Goal: Task Accomplishment & Management: Manage account settings

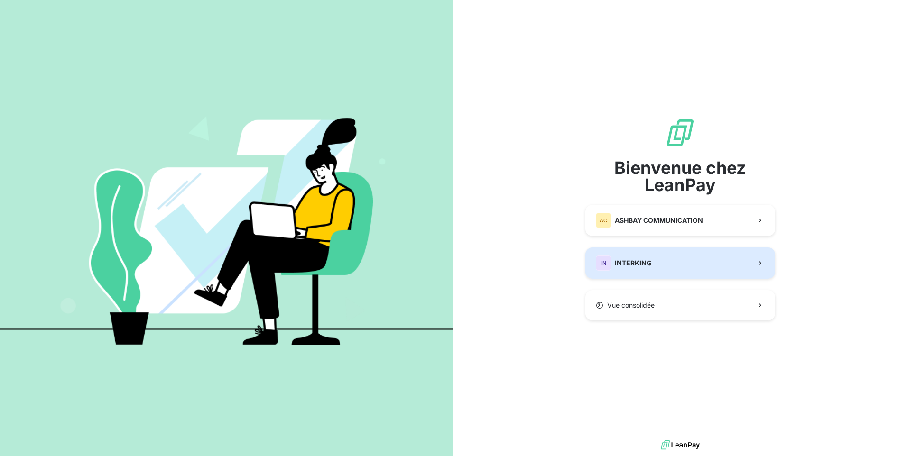
click at [668, 267] on button "IN INTERKING" at bounding box center [680, 263] width 190 height 31
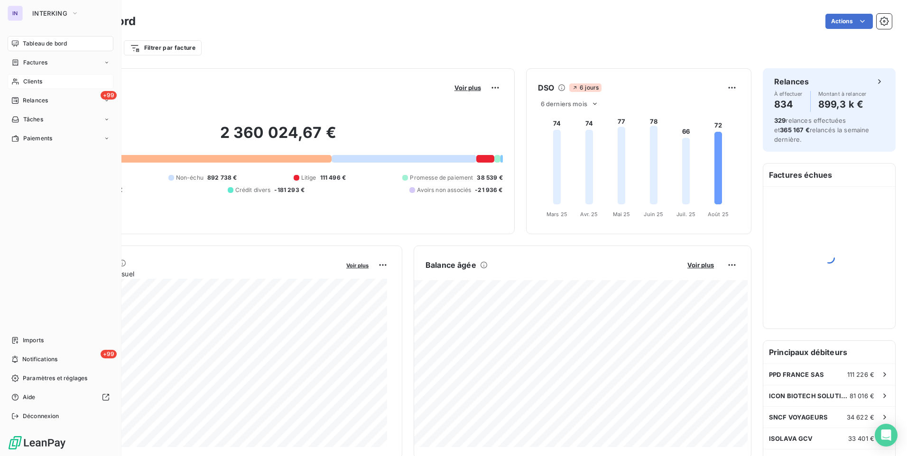
click at [27, 80] on span "Clients" at bounding box center [32, 81] width 19 height 9
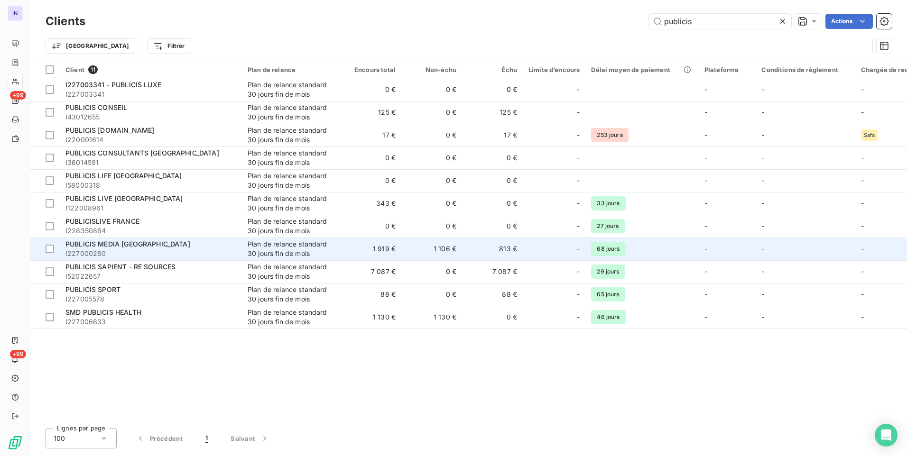
type input "publicis"
click at [141, 246] on span "PUBLICIS MEDIA FRANCE" at bounding box center [127, 244] width 125 height 8
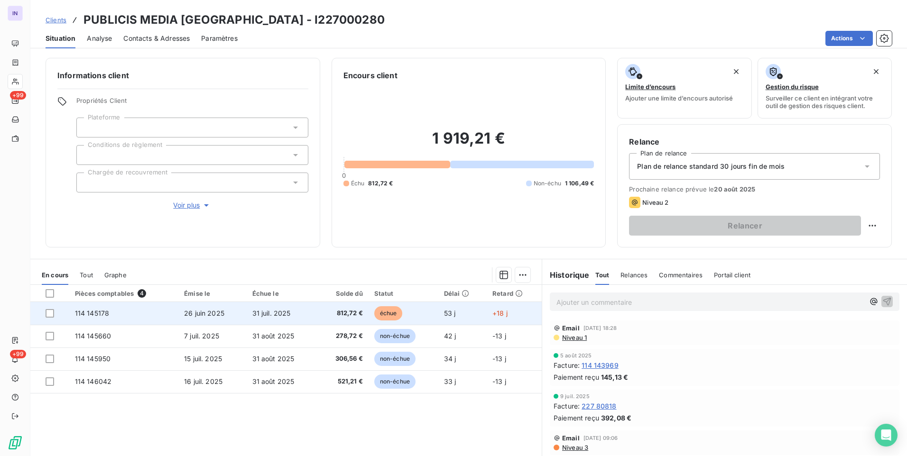
click at [264, 317] on td "31 juil. 2025" at bounding box center [282, 313] width 71 height 23
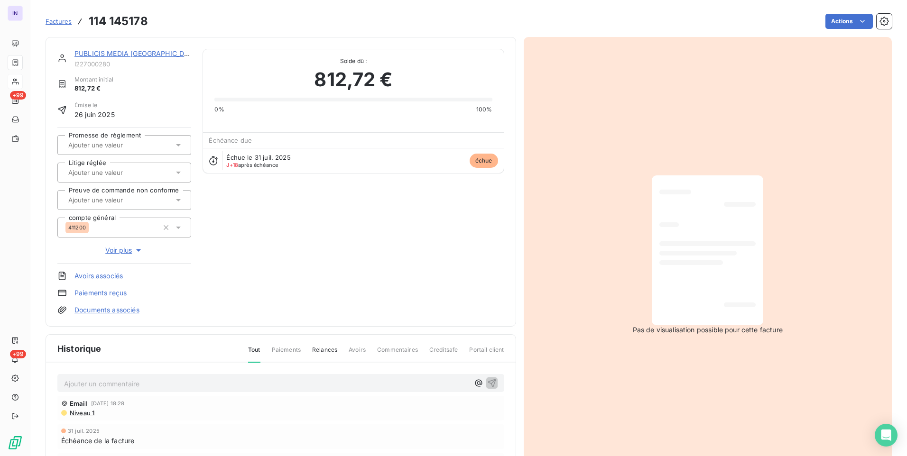
click at [218, 381] on p "Ajouter un commentaire ﻿" at bounding box center [266, 384] width 405 height 12
click at [182, 384] on p "18/08/2025 ST - Mail reçu de" at bounding box center [266, 383] width 405 height 11
click at [120, 389] on p "18/08/2025 ST - Mail reçu de Maxence Mesnildrey <maxence.mesnildrey@publicismed…" at bounding box center [266, 383] width 405 height 11
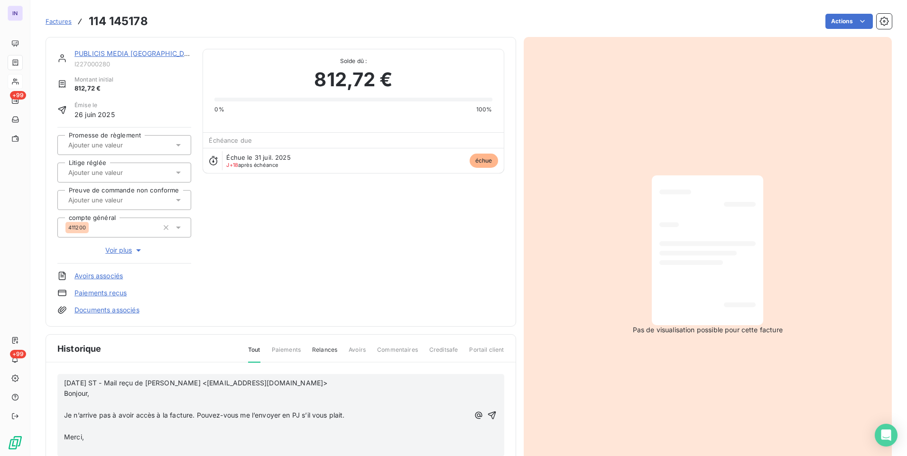
click at [84, 404] on p "﻿" at bounding box center [266, 404] width 405 height 11
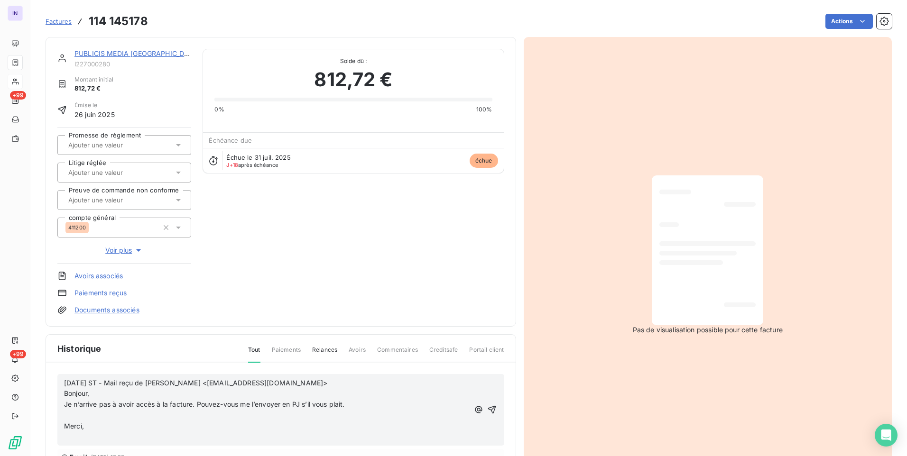
click at [80, 417] on p "﻿" at bounding box center [266, 415] width 405 height 11
click at [72, 429] on p "﻿" at bounding box center [266, 426] width 405 height 11
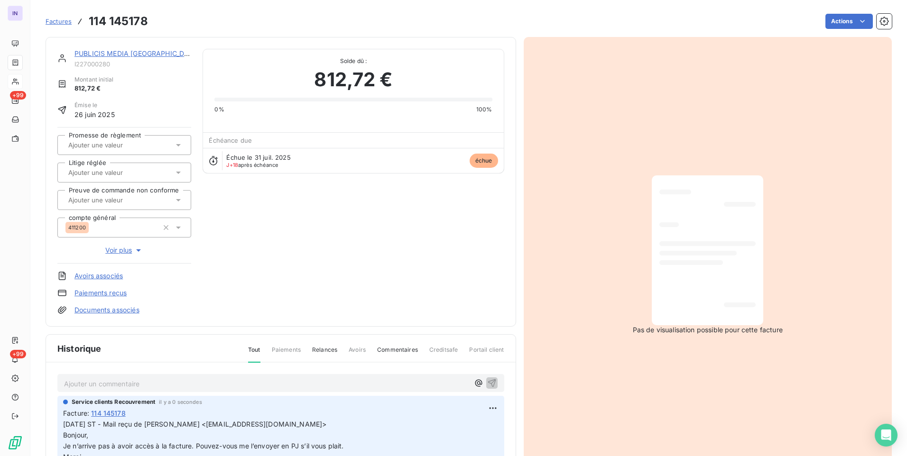
click at [145, 53] on link "PUBLICIS MEDIA FRANCE" at bounding box center [136, 53] width 125 height 8
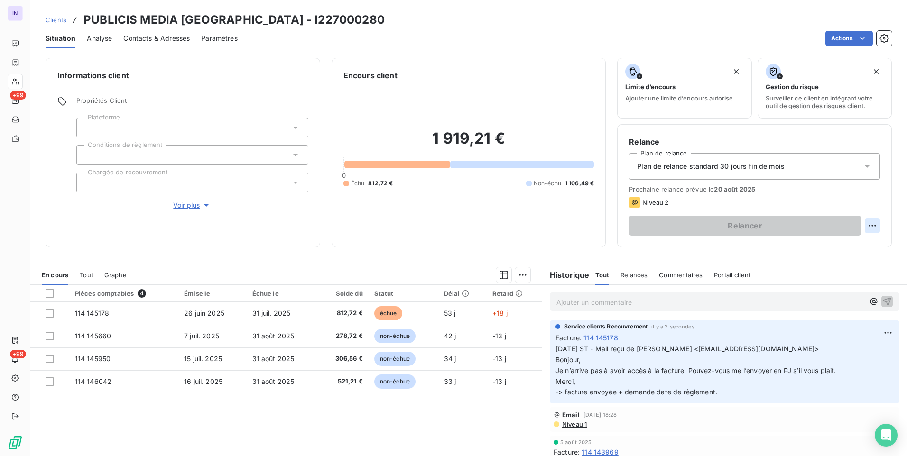
click at [868, 226] on html "IN +99 +99 Clients PUBLICIS MEDIA FRANCE - I227000280 Situation Analyse Contact…" at bounding box center [453, 228] width 907 height 456
click at [795, 250] on div "Replanifier cette action" at bounding box center [826, 246] width 85 height 15
select select "7"
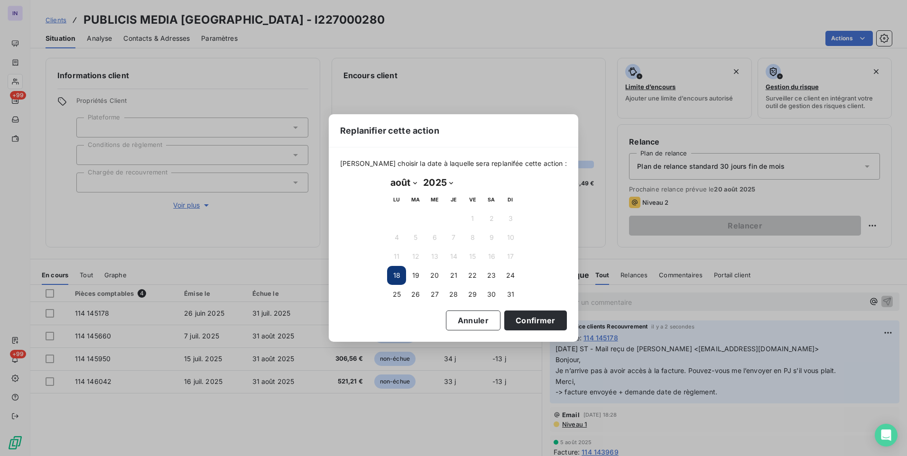
drag, startPoint x: 394, startPoint y: 294, endPoint x: 444, endPoint y: 300, distance: 50.2
click at [395, 294] on button "25" at bounding box center [396, 294] width 19 height 19
click at [538, 328] on button "Confirmer" at bounding box center [535, 321] width 63 height 20
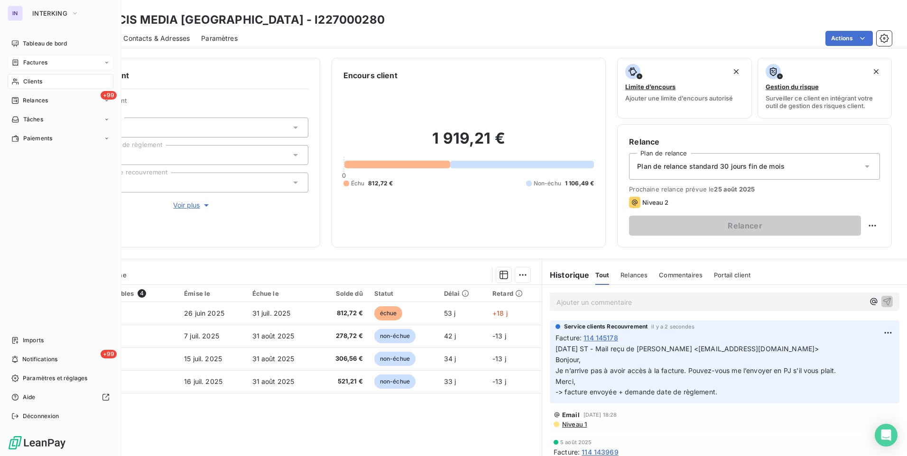
click at [28, 60] on span "Factures" at bounding box center [35, 62] width 24 height 9
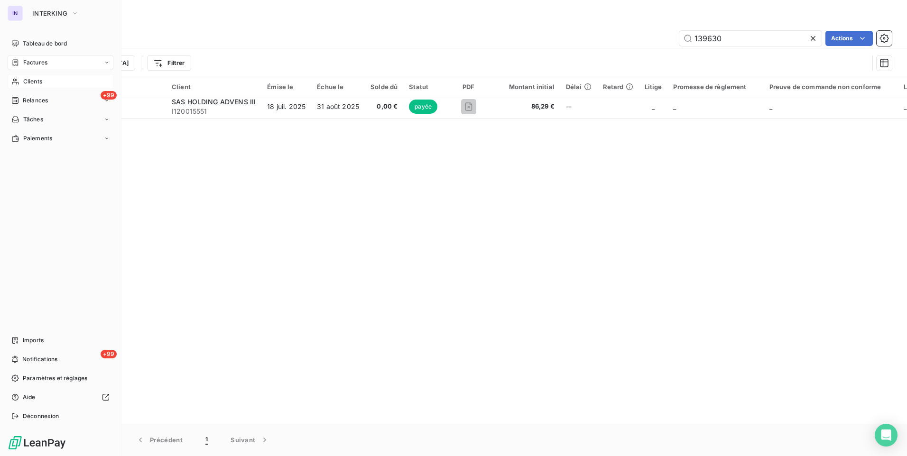
click at [41, 82] on span "Clients" at bounding box center [32, 81] width 19 height 9
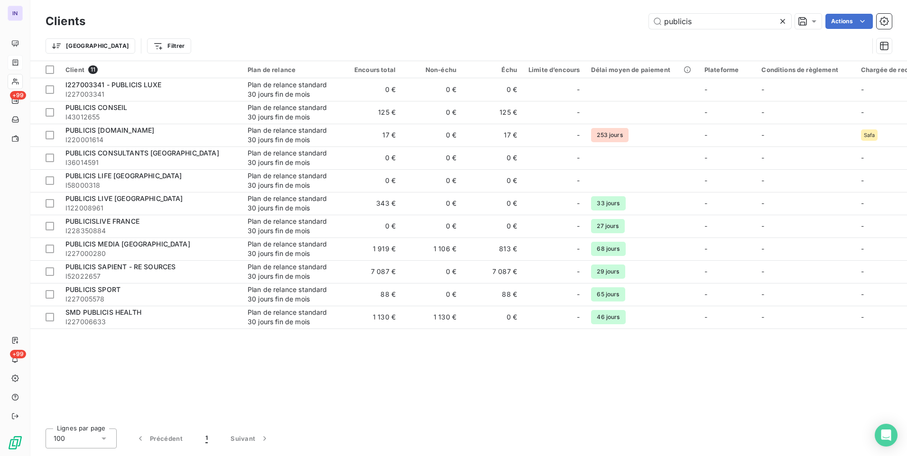
drag, startPoint x: 598, startPoint y: 25, endPoint x: 571, endPoint y: 25, distance: 27.5
click at [571, 25] on div "publicis Actions" at bounding box center [494, 21] width 795 height 15
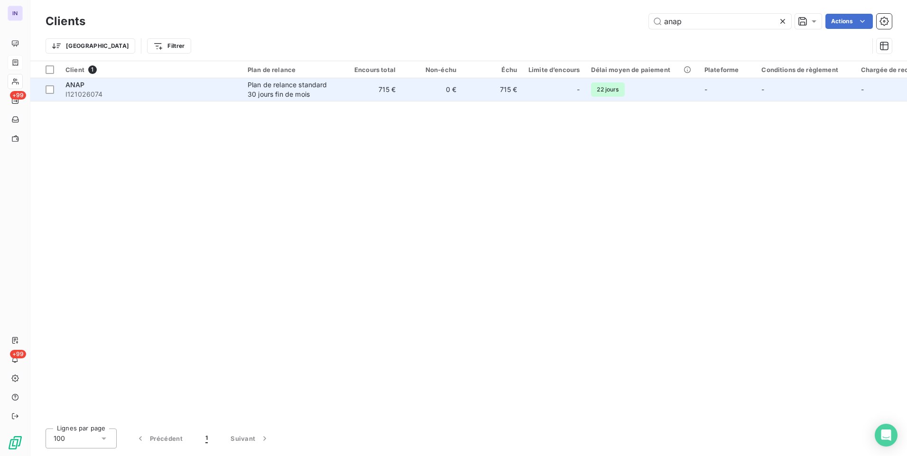
type input "anap"
click at [229, 90] on span "I121026074" at bounding box center [150, 94] width 171 height 9
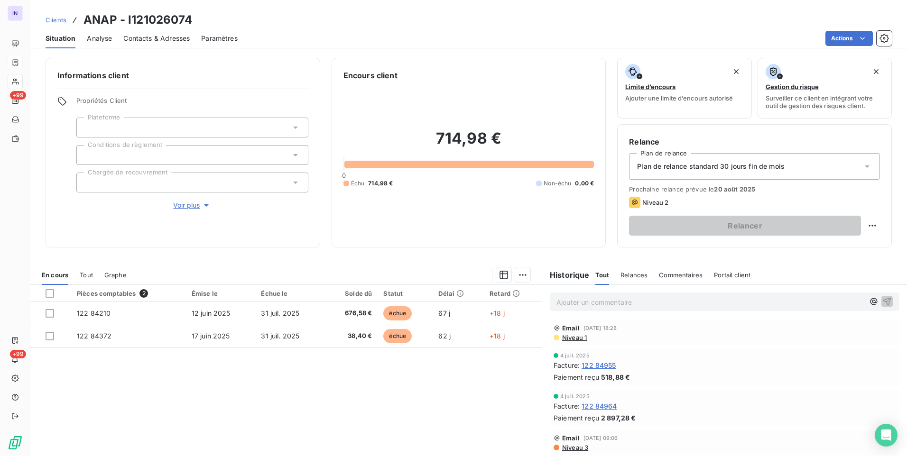
click at [189, 131] on div at bounding box center [192, 128] width 232 height 20
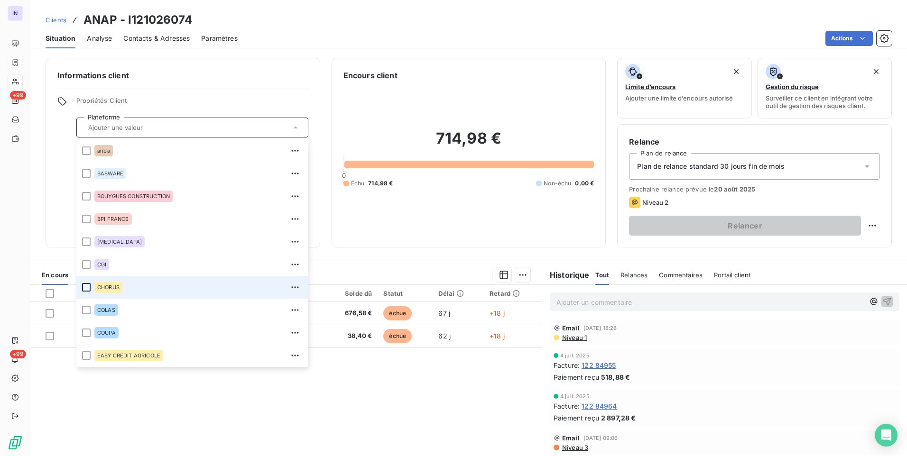
click at [89, 288] on div at bounding box center [86, 287] width 9 height 9
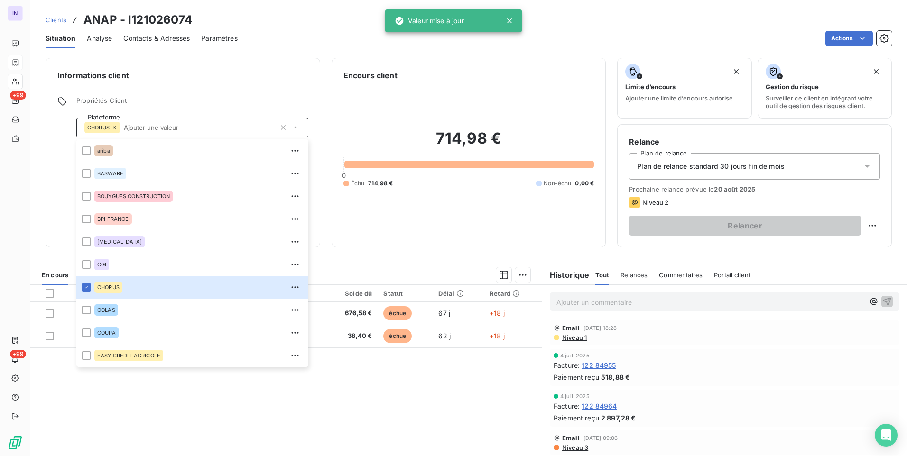
click at [654, 167] on span "Plan de relance standard 30 jours fin de mois" at bounding box center [711, 166] width 148 height 9
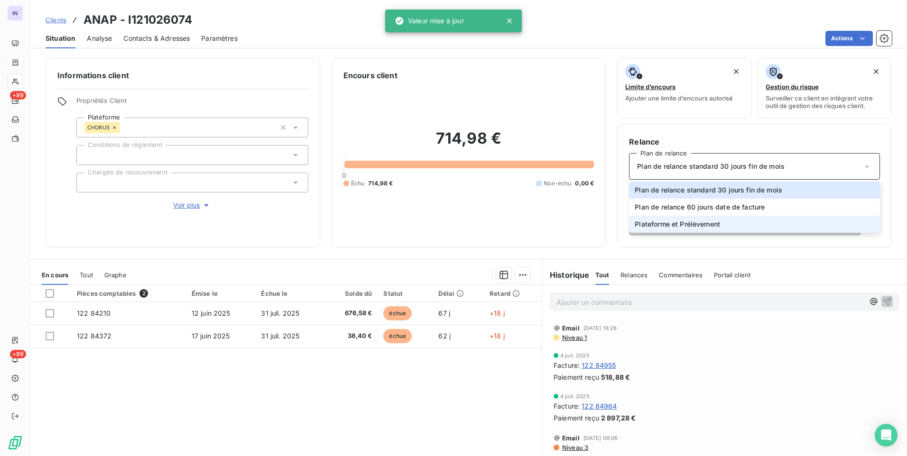
click at [648, 225] on span "Plateforme et Prélèvement" at bounding box center [677, 224] width 85 height 9
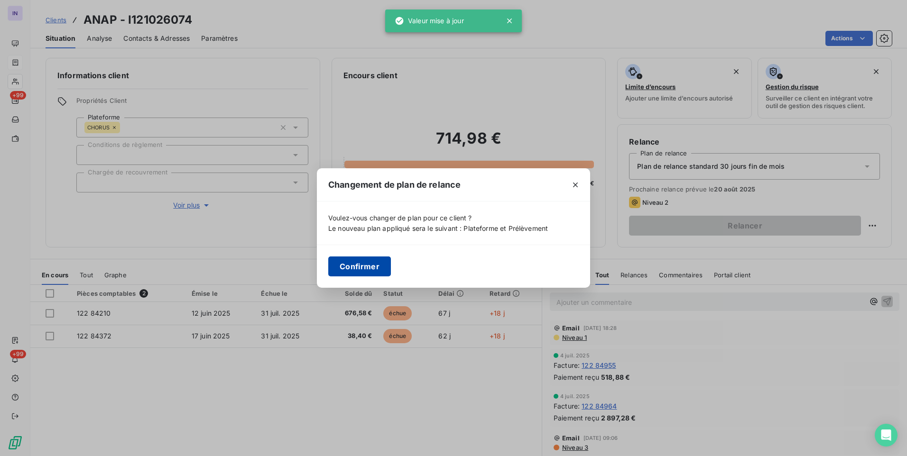
drag, startPoint x: 364, startPoint y: 264, endPoint x: 370, endPoint y: 258, distance: 8.7
click at [364, 264] on button "Confirmer" at bounding box center [359, 267] width 63 height 20
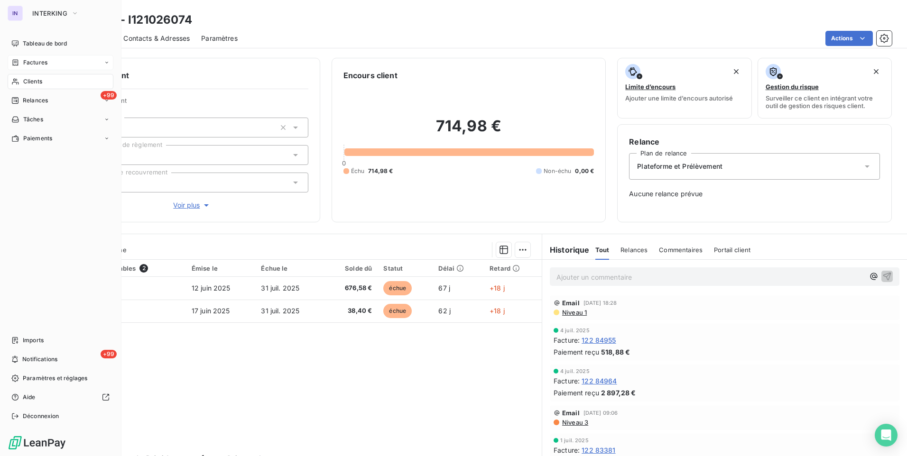
drag, startPoint x: 49, startPoint y: 79, endPoint x: 107, endPoint y: 76, distance: 57.5
click at [49, 79] on div "Clients" at bounding box center [61, 81] width 106 height 15
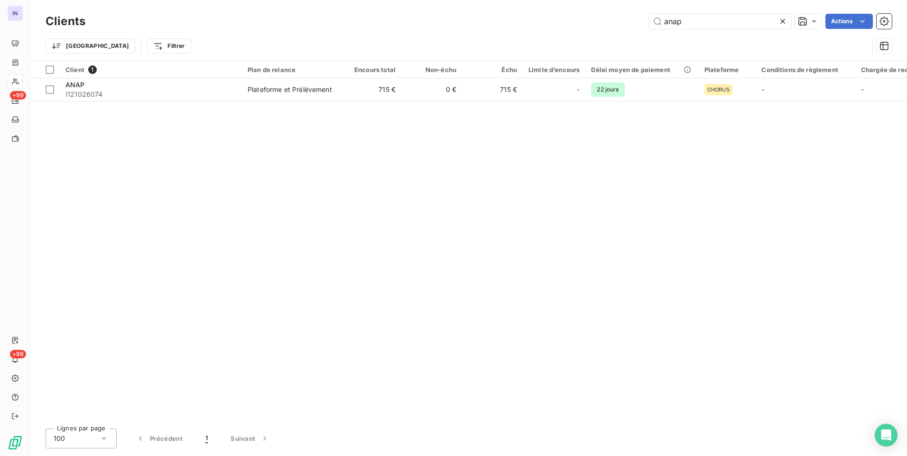
drag, startPoint x: 715, startPoint y: 19, endPoint x: 612, endPoint y: 11, distance: 104.2
click at [612, 11] on div "Clients anap Actions Trier Filtrer" at bounding box center [468, 30] width 877 height 61
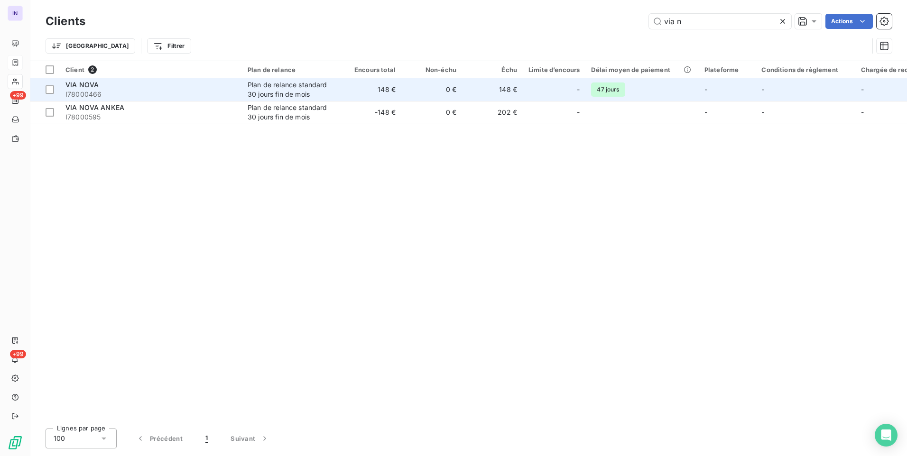
type input "via n"
click at [216, 92] on span "I78000466" at bounding box center [150, 94] width 171 height 9
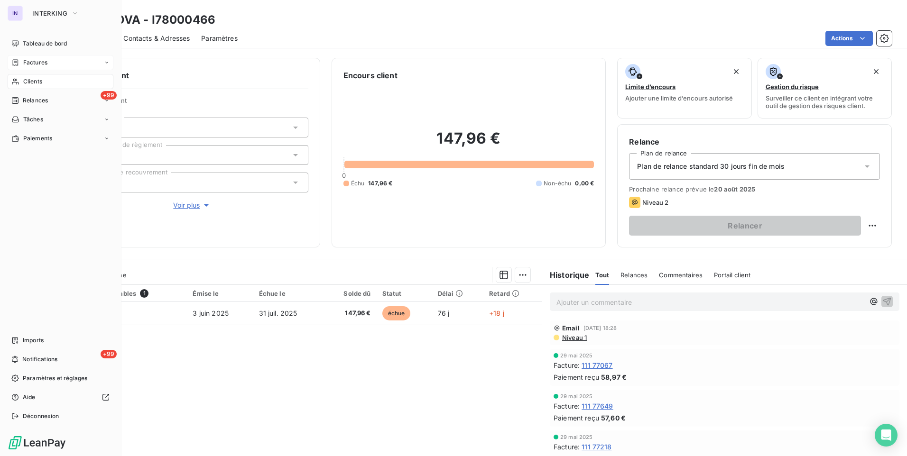
click at [49, 79] on div "Clients" at bounding box center [61, 81] width 106 height 15
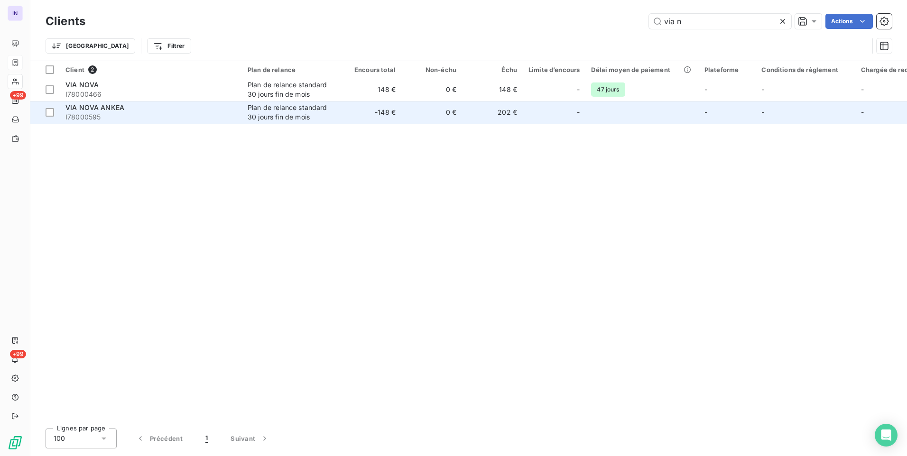
click at [194, 114] on span "I78000595" at bounding box center [150, 116] width 171 height 9
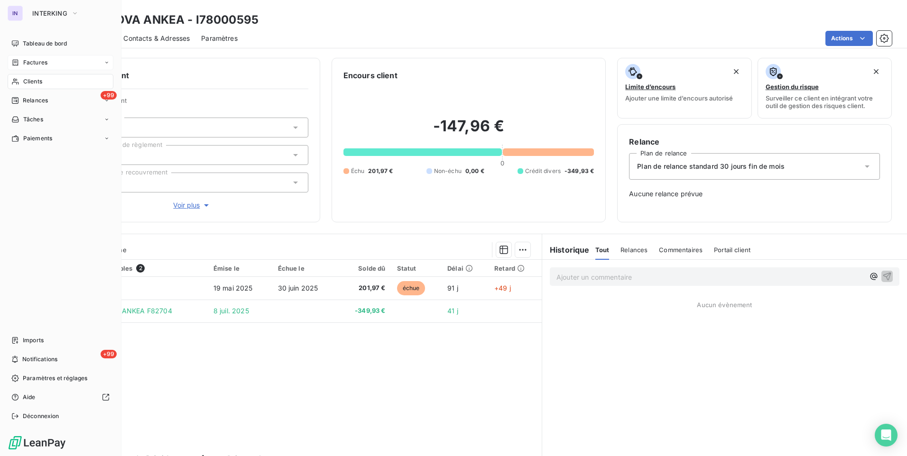
drag, startPoint x: 43, startPoint y: 80, endPoint x: 6, endPoint y: 85, distance: 37.0
click at [43, 80] on div "Clients" at bounding box center [61, 81] width 106 height 15
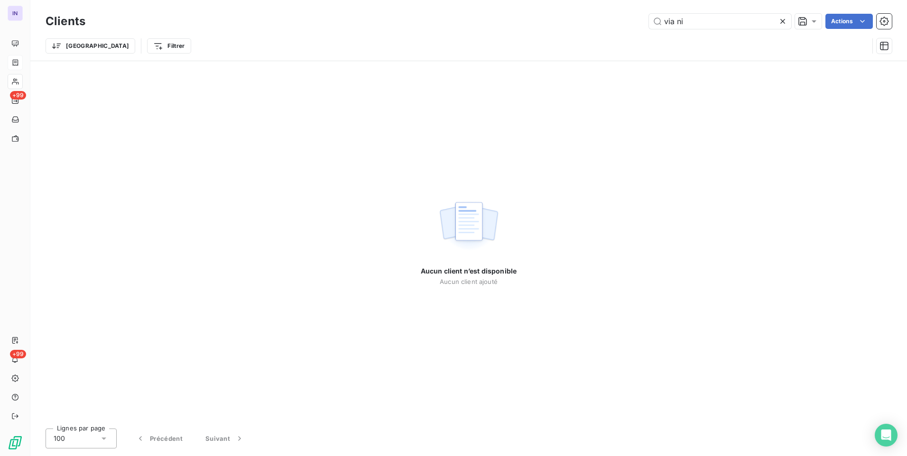
type input "via n"
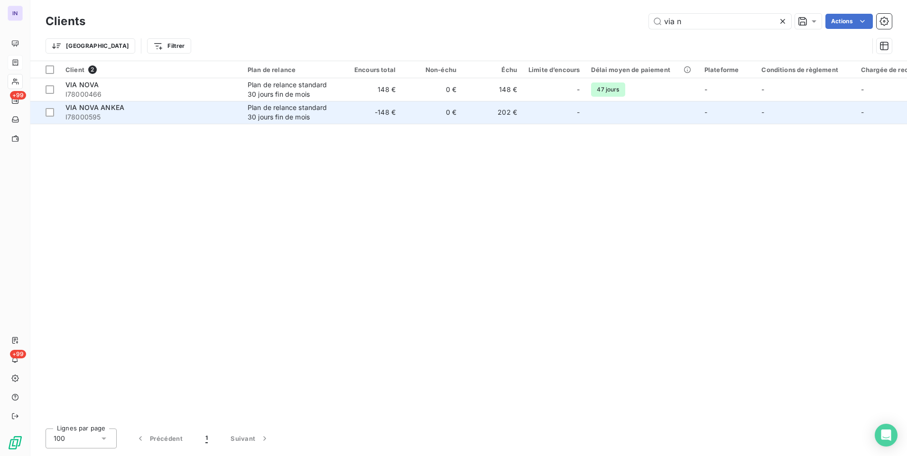
click at [135, 115] on span "I78000595" at bounding box center [150, 116] width 171 height 9
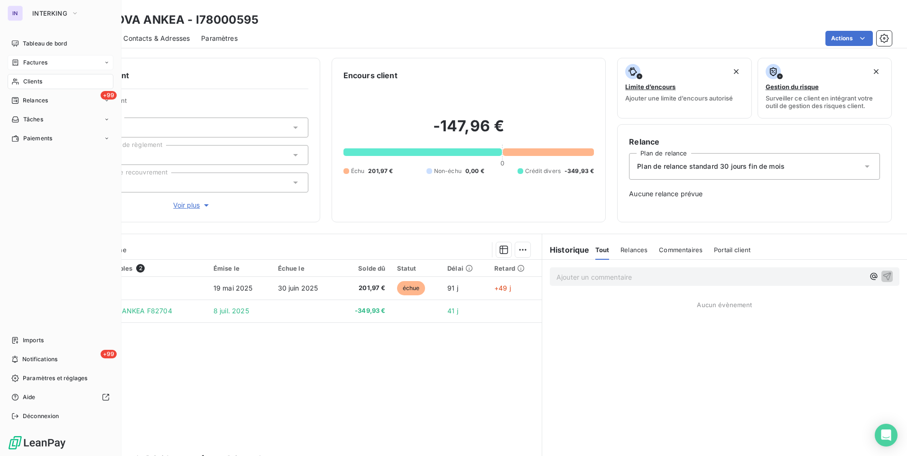
click at [37, 77] on div "Clients" at bounding box center [61, 81] width 106 height 15
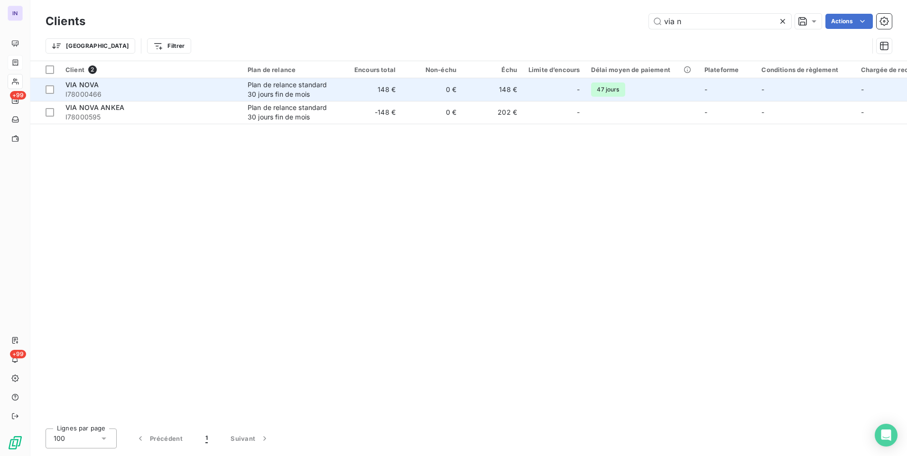
click at [204, 93] on span "I78000466" at bounding box center [150, 94] width 171 height 9
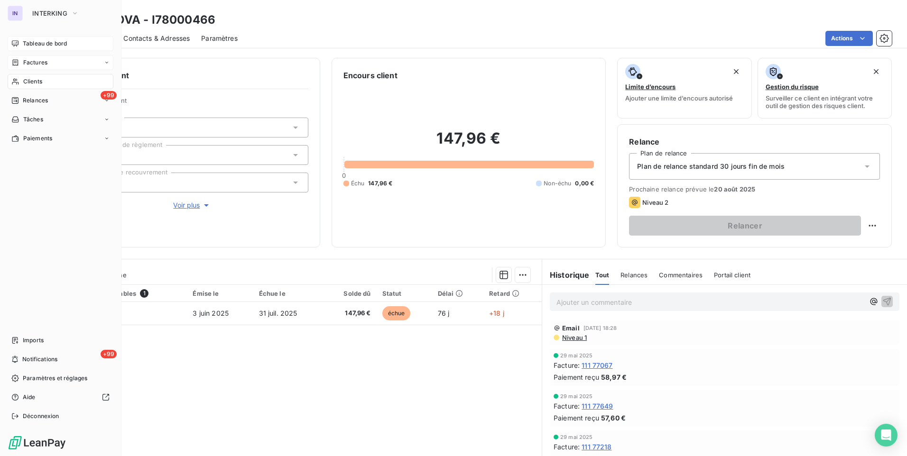
drag, startPoint x: 26, startPoint y: 41, endPoint x: 26, endPoint y: 46, distance: 5.7
click at [26, 41] on span "Tableau de bord" at bounding box center [45, 43] width 44 height 9
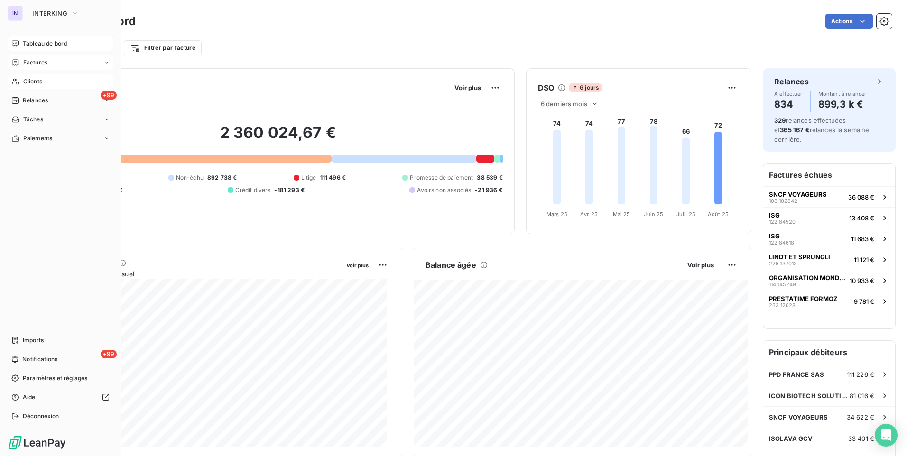
click at [25, 79] on span "Clients" at bounding box center [32, 81] width 19 height 9
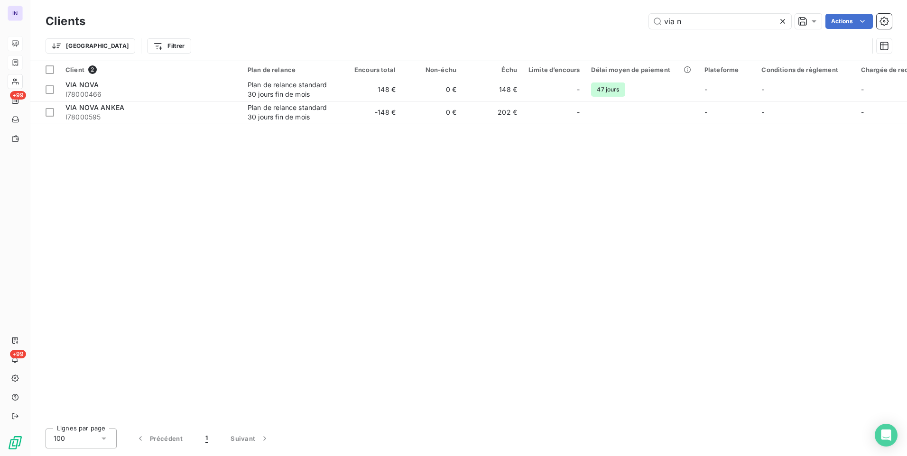
drag, startPoint x: 689, startPoint y: 20, endPoint x: 562, endPoint y: 20, distance: 126.7
click at [562, 20] on div "via n Actions" at bounding box center [494, 21] width 795 height 15
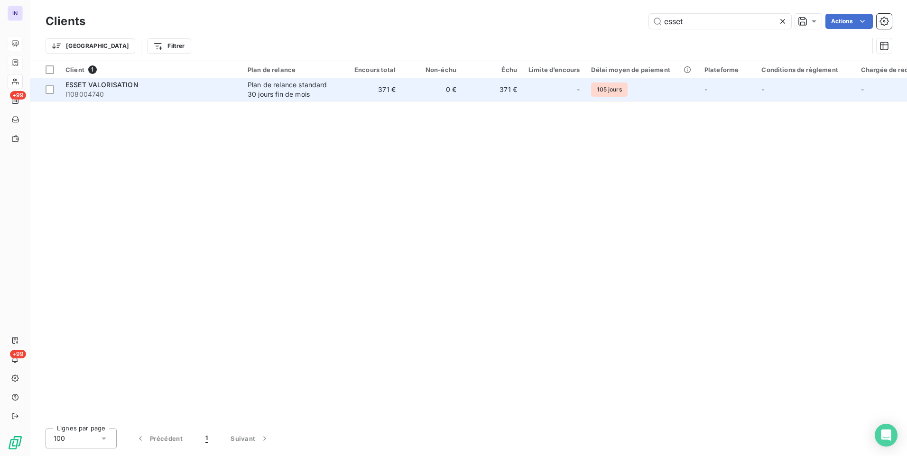
type input "esset"
click at [150, 93] on span "I108004740" at bounding box center [150, 94] width 171 height 9
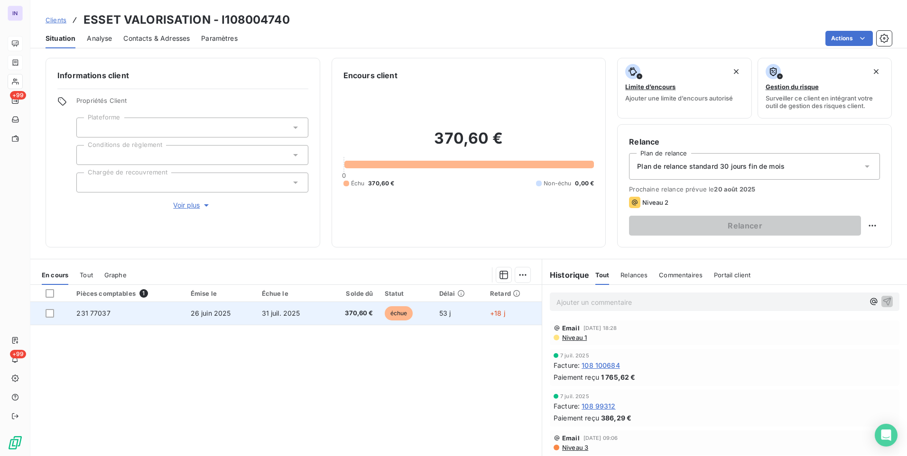
click at [131, 315] on td "231 77037" at bounding box center [128, 313] width 114 height 23
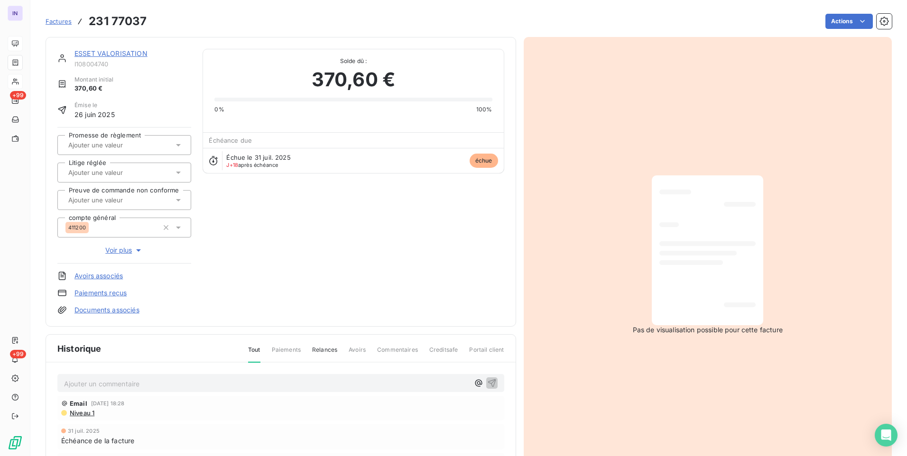
click at [111, 384] on p "Ajouter un commentaire ﻿" at bounding box center [266, 384] width 405 height 12
click at [182, 381] on p "18/08/2025 ST - Mail reçu de" at bounding box center [266, 383] width 405 height 11
click at [109, 389] on p "18/08/2025 ST - Mail reçu de DE LYLLE Olivia <olivia.delylle@esset-valorisation…" at bounding box center [266, 383] width 405 height 11
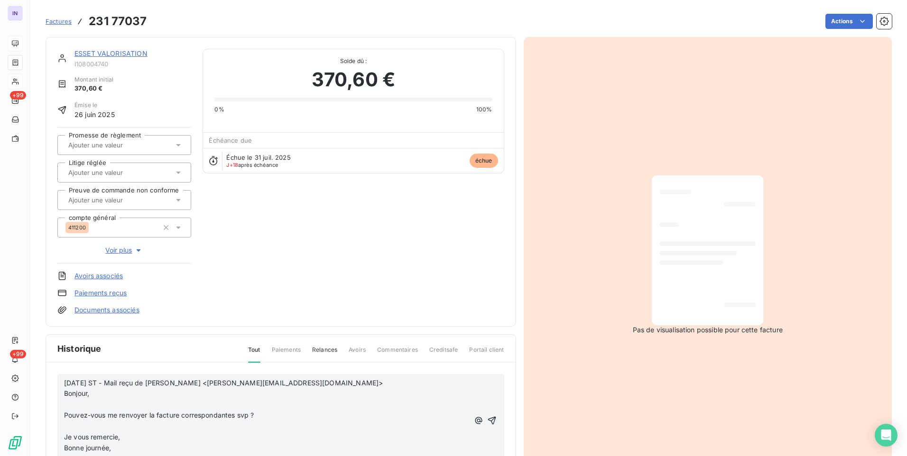
click at [80, 405] on p "﻿" at bounding box center [266, 404] width 405 height 11
click at [75, 417] on p "﻿" at bounding box center [266, 415] width 405 height 11
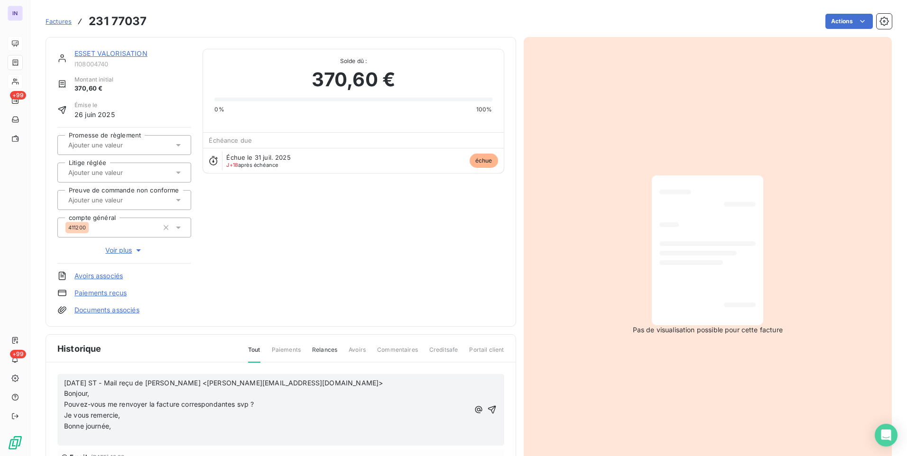
click at [70, 434] on p "﻿" at bounding box center [266, 437] width 405 height 11
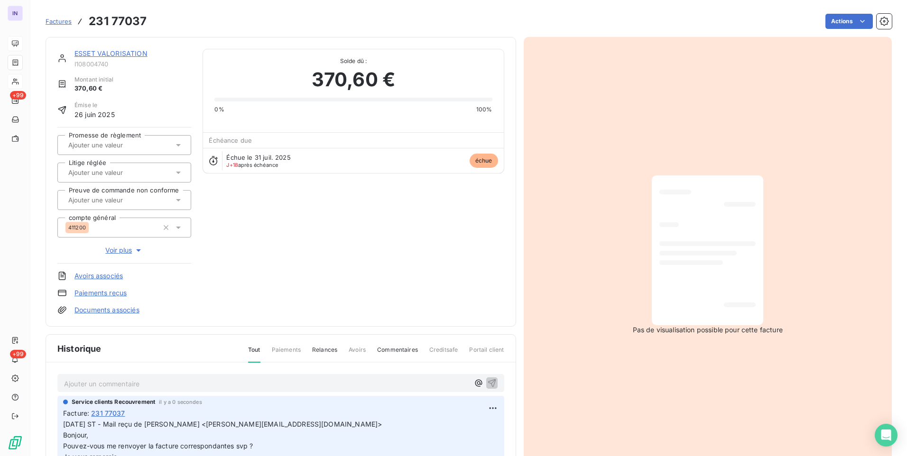
click at [123, 53] on link "ESSET VALORISATION" at bounding box center [110, 53] width 73 height 8
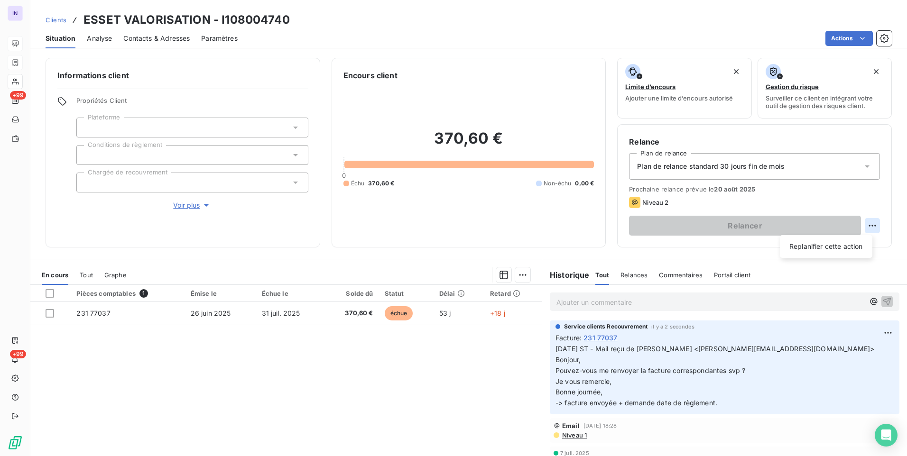
click at [867, 224] on html "IN +99 +99 Clients ESSET VALORISATION - I108004740 Situation Analyse Contacts &…" at bounding box center [453, 228] width 907 height 456
click at [846, 248] on div "Replanifier cette action" at bounding box center [826, 246] width 85 height 15
select select "7"
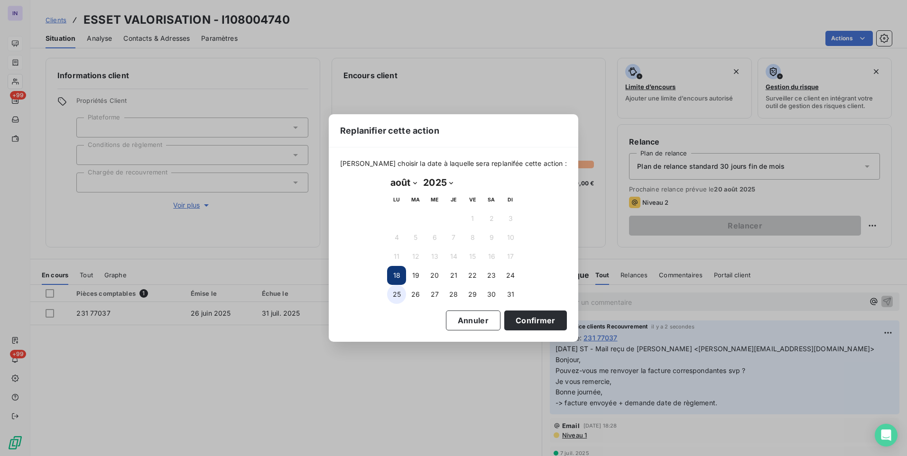
click at [403, 294] on button "25" at bounding box center [396, 294] width 19 height 19
click at [529, 322] on button "Confirmer" at bounding box center [535, 321] width 63 height 20
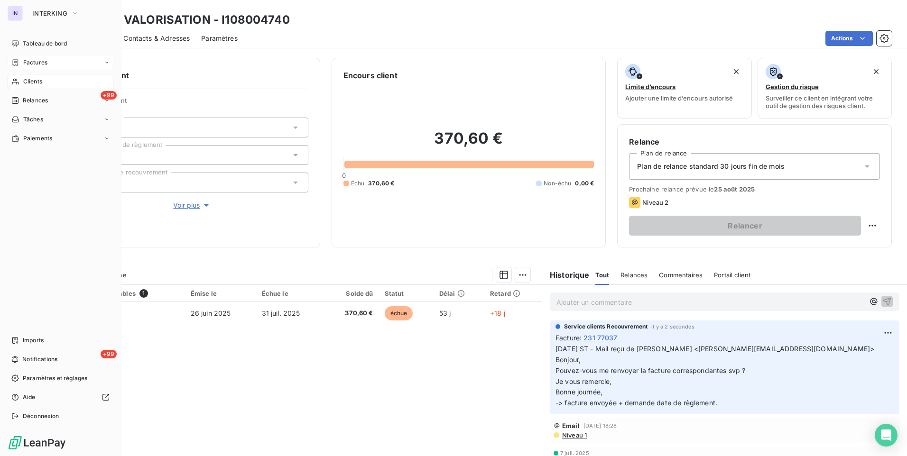
drag, startPoint x: 49, startPoint y: 44, endPoint x: 50, endPoint y: 57, distance: 13.8
click at [49, 44] on span "Tableau de bord" at bounding box center [45, 43] width 44 height 9
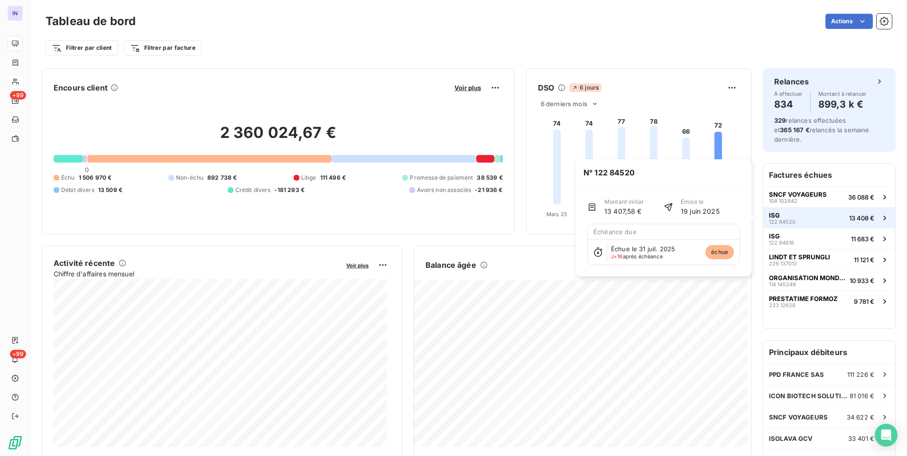
click at [769, 216] on span "ISG" at bounding box center [774, 216] width 11 height 8
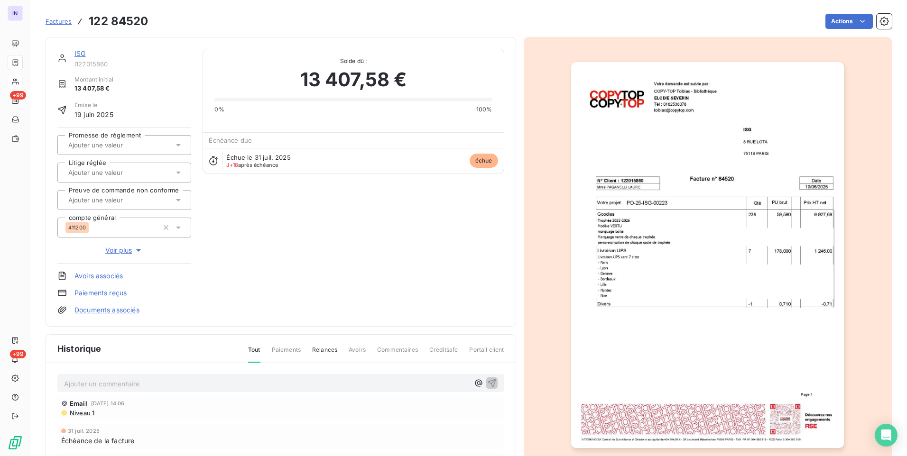
click at [78, 54] on link "ISG" at bounding box center [79, 53] width 11 height 8
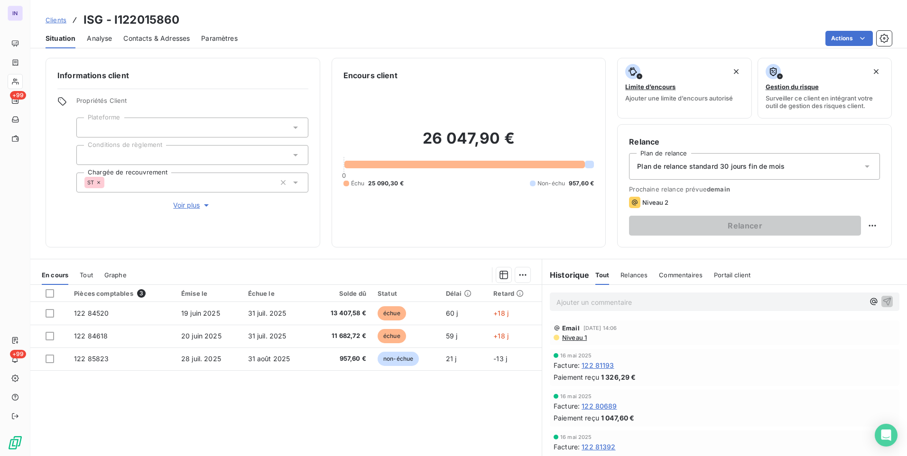
click at [577, 304] on p "Ajouter un commentaire ﻿" at bounding box center [711, 303] width 308 height 12
click at [623, 302] on span "12/08/2025 ST - Mail uto reçu de" at bounding box center [603, 301] width 93 height 8
click at [678, 303] on p "12/08/2025 ST - Mail auto reçu de" at bounding box center [711, 302] width 308 height 11
click at [692, 307] on p "12/08/2025 ST - Mail auto reçu de" at bounding box center [711, 302] width 308 height 11
click at [589, 307] on p "12/08/2025 ST - Mail auto reçu de Laure Paganelli <laure.paganelli@isg-luxury.f…" at bounding box center [711, 302] width 308 height 11
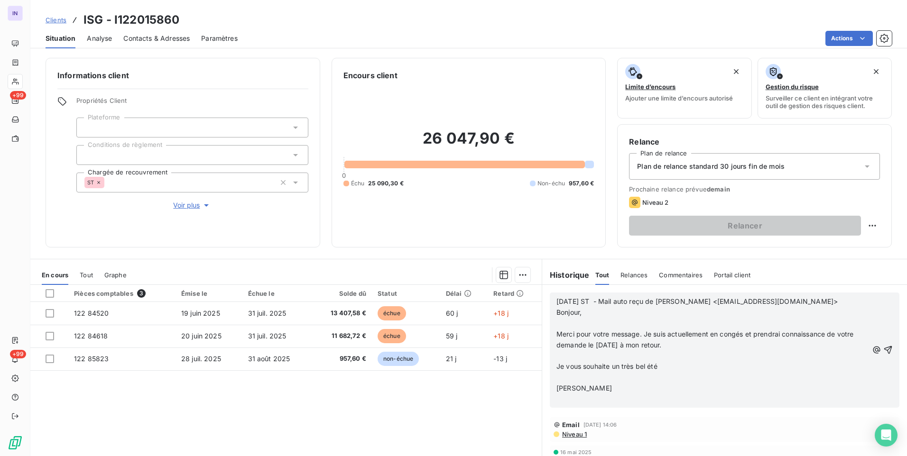
click at [563, 323] on p "﻿" at bounding box center [713, 323] width 312 height 11
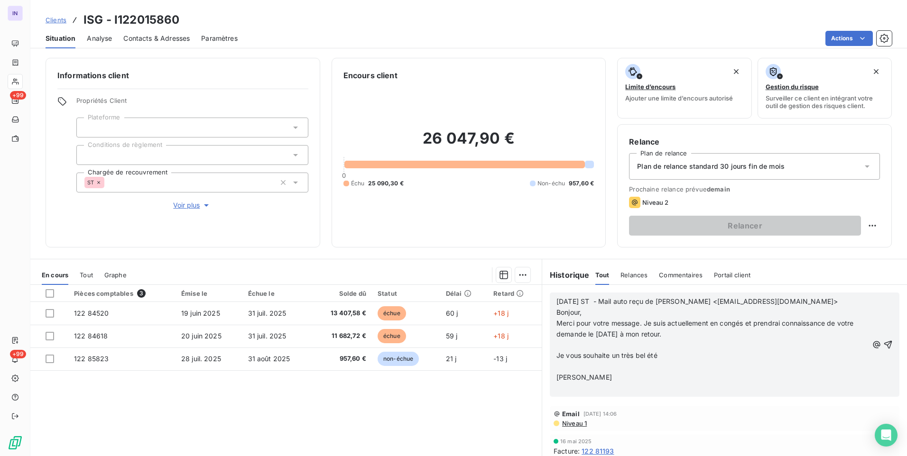
click at [561, 344] on p "﻿" at bounding box center [713, 345] width 312 height 11
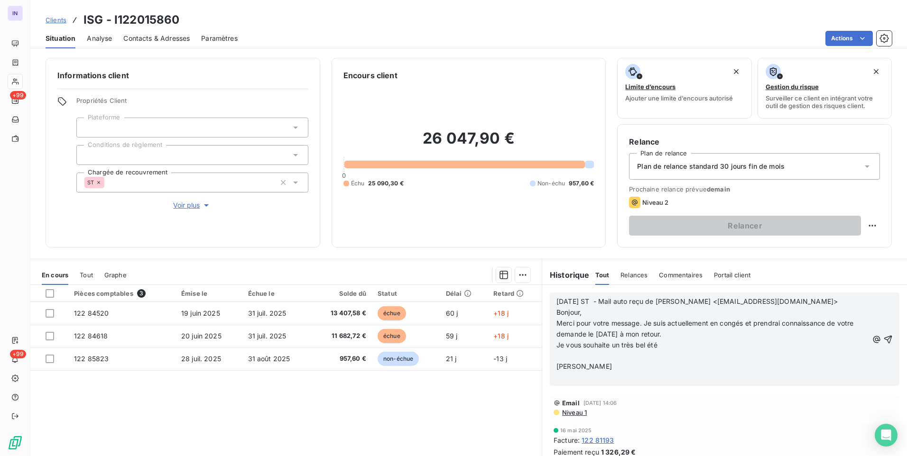
click at [559, 358] on p "﻿" at bounding box center [713, 356] width 312 height 11
click at [563, 371] on p "﻿" at bounding box center [713, 367] width 312 height 11
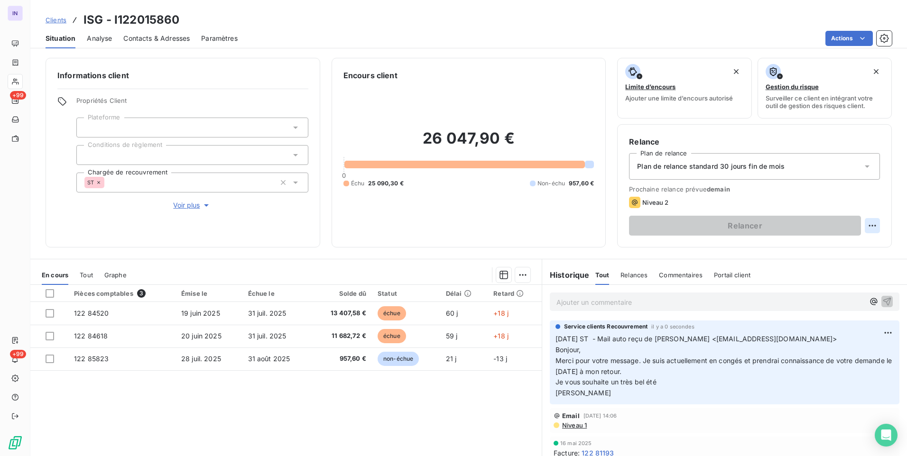
click at [863, 229] on html "IN +99 +99 Clients ISG - I122015860 Situation Analyse Contacts & Adresses Param…" at bounding box center [453, 228] width 907 height 456
click at [859, 242] on div "Replanifier cette action" at bounding box center [826, 246] width 85 height 15
select select "7"
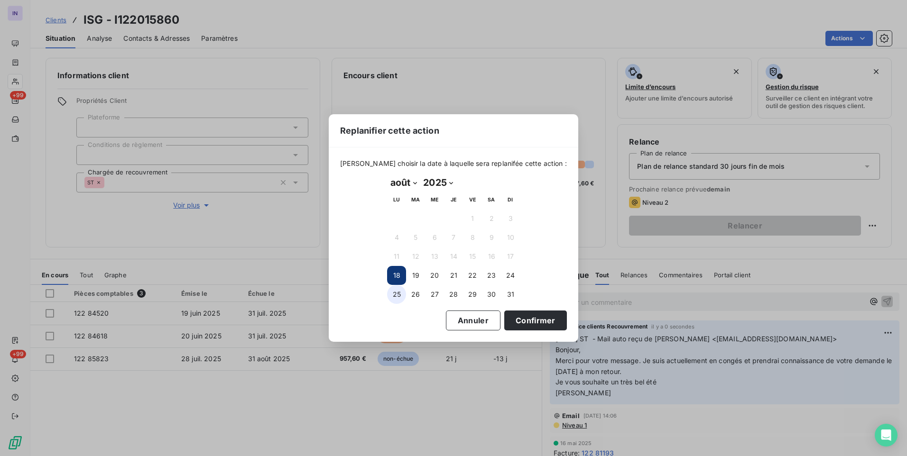
click at [402, 292] on button "25" at bounding box center [396, 294] width 19 height 19
click at [506, 320] on button "Confirmer" at bounding box center [535, 321] width 63 height 20
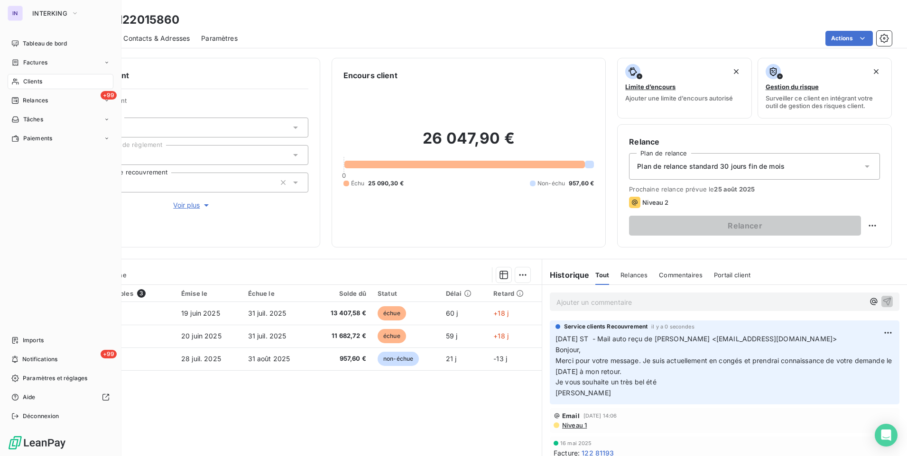
drag, startPoint x: 24, startPoint y: 44, endPoint x: 28, endPoint y: 52, distance: 8.7
click at [24, 44] on span "Tableau de bord" at bounding box center [45, 43] width 44 height 9
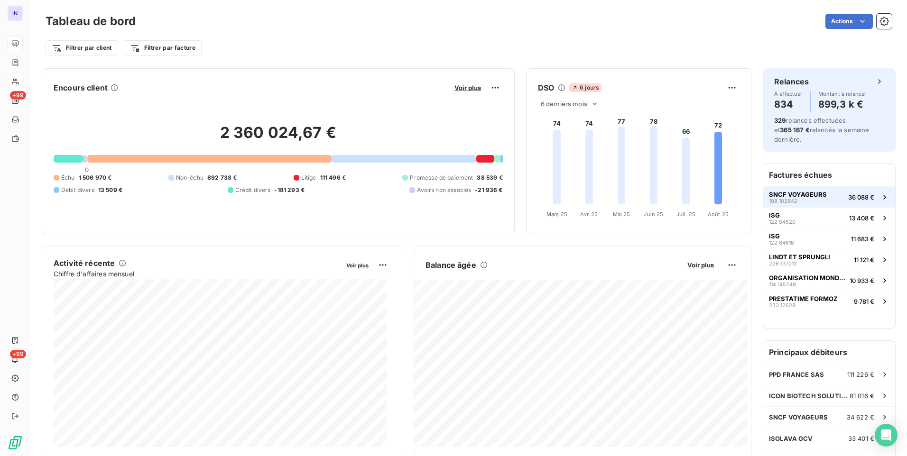
click at [800, 198] on div "SNCF VOYAGEURS 108 102842" at bounding box center [798, 197] width 58 height 13
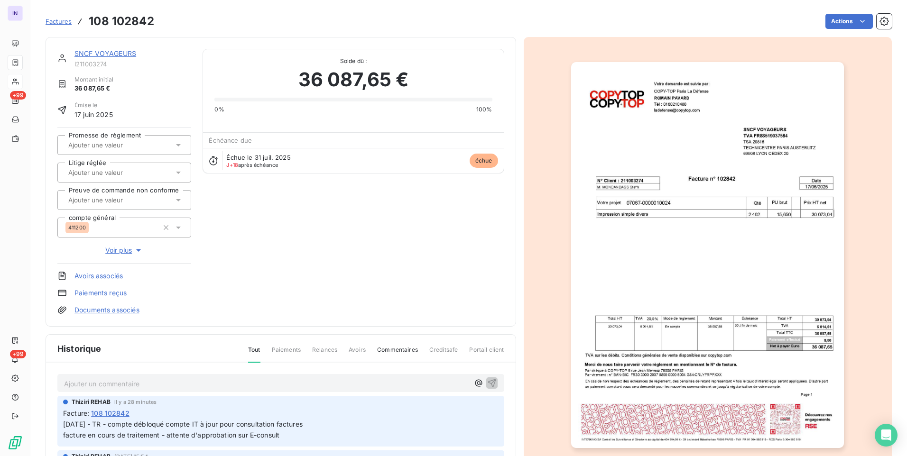
click at [115, 54] on link "SNCF VOYAGEURS" at bounding box center [105, 53] width 62 height 8
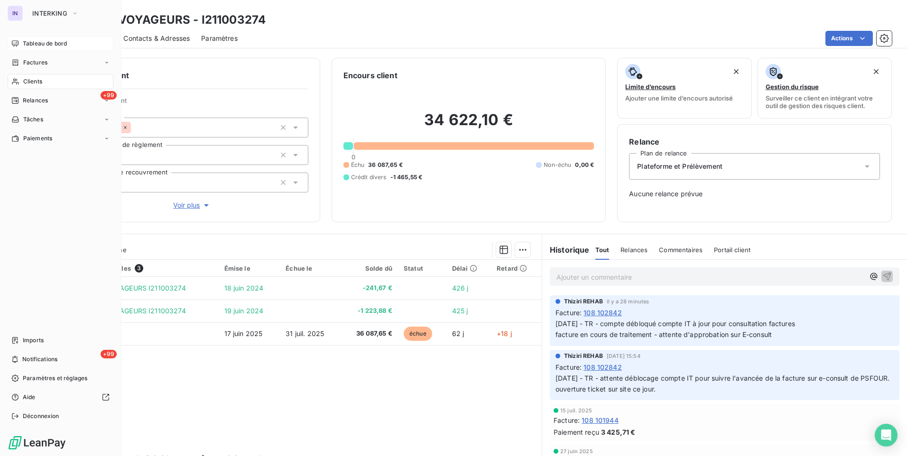
click at [25, 43] on span "Tableau de bord" at bounding box center [45, 43] width 44 height 9
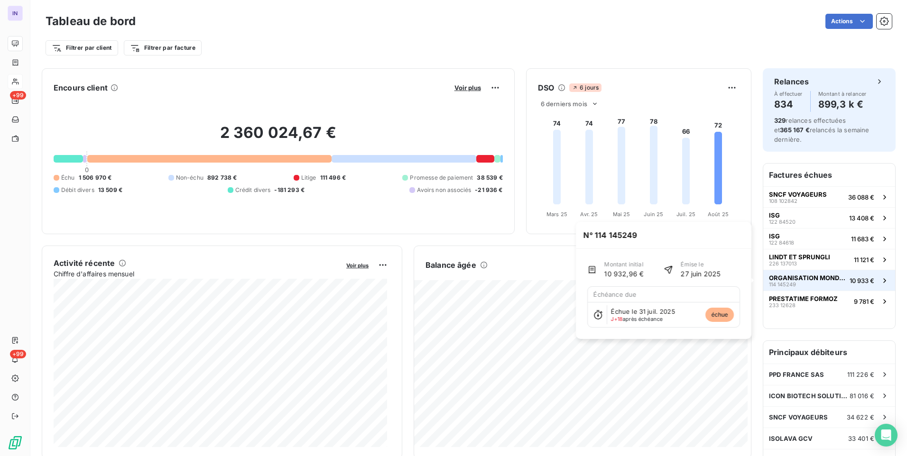
click at [821, 282] on div "ORGANISATION MONDIALE DE LA SANTE 114 145249" at bounding box center [807, 280] width 77 height 13
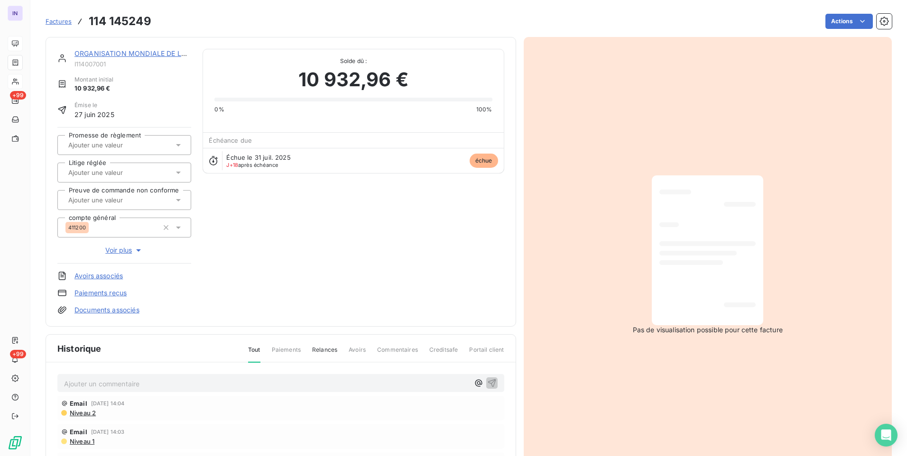
click at [131, 55] on link "ORGANISATION MONDIALE DE LA SANTE" at bounding box center [168, 53] width 189 height 8
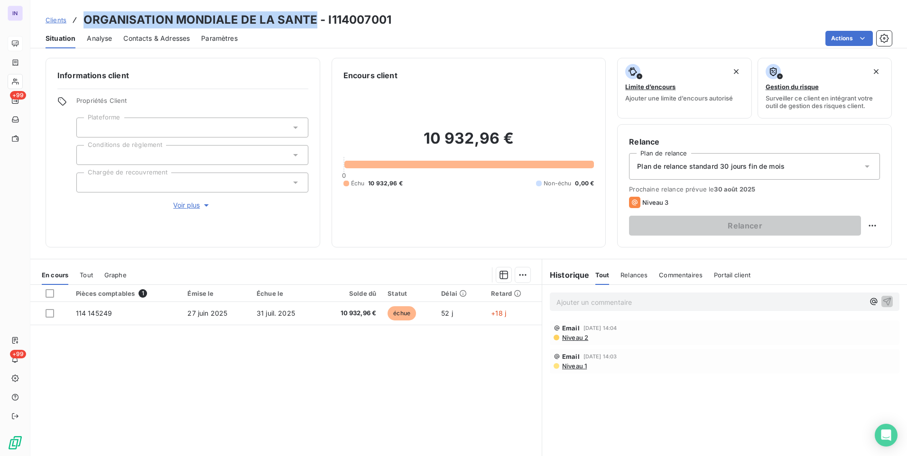
drag, startPoint x: 314, startPoint y: 21, endPoint x: 77, endPoint y: 28, distance: 236.8
click at [77, 28] on div "Clients ORGANISATION MONDIALE DE LA SANTE - I114007001" at bounding box center [219, 19] width 346 height 17
copy h3 "ORGANISATION MONDIALE DE LA SANTE"
click at [171, 35] on span "Contacts & Adresses" at bounding box center [156, 38] width 66 height 9
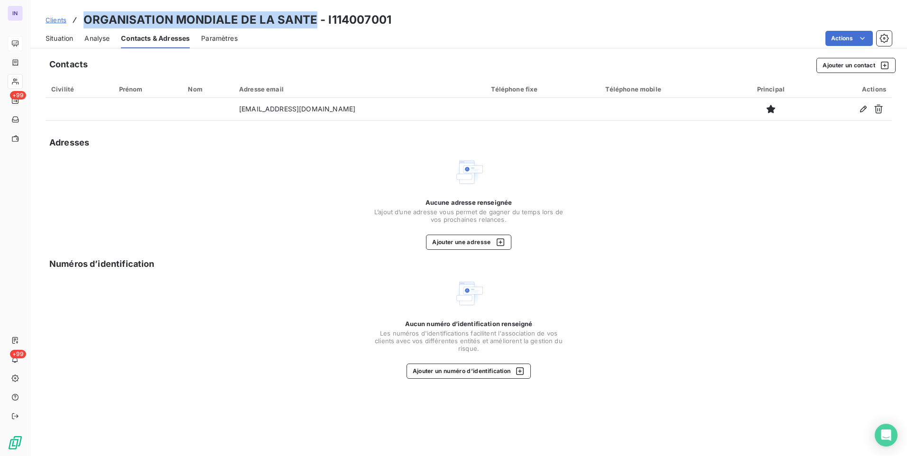
click at [56, 37] on span "Situation" at bounding box center [60, 38] width 28 height 9
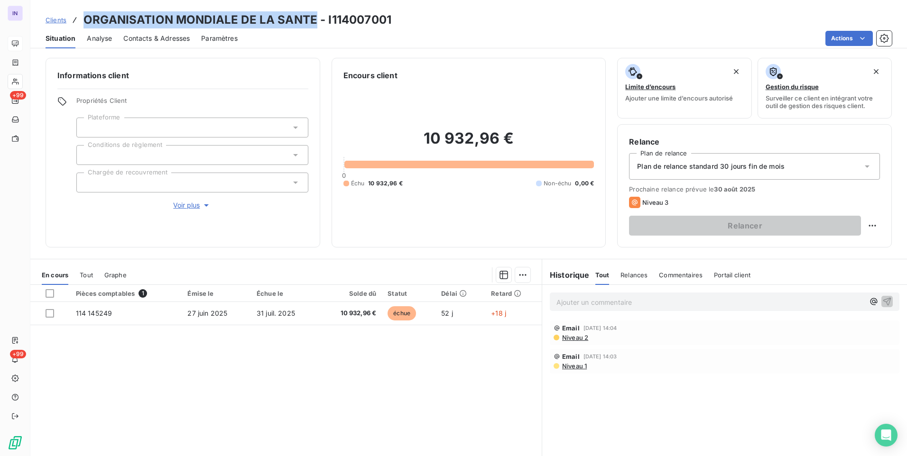
click at [146, 37] on span "Contacts & Adresses" at bounding box center [156, 38] width 66 height 9
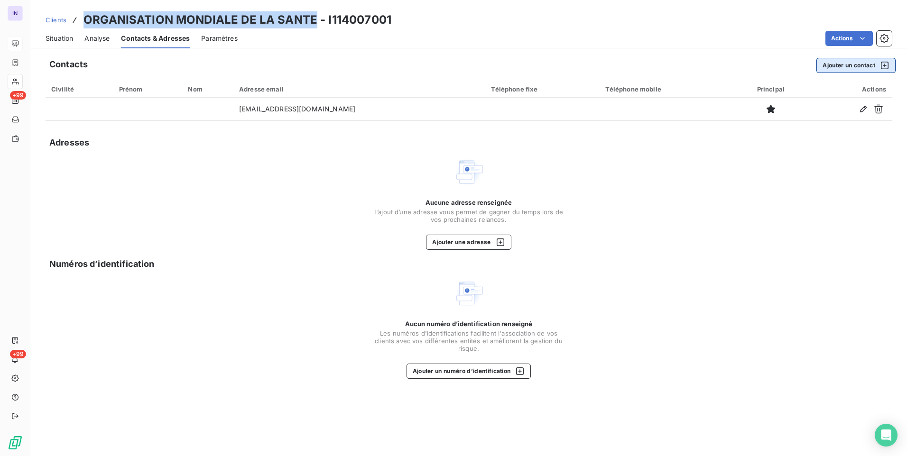
click at [854, 69] on button "Ajouter un contact" at bounding box center [856, 65] width 79 height 15
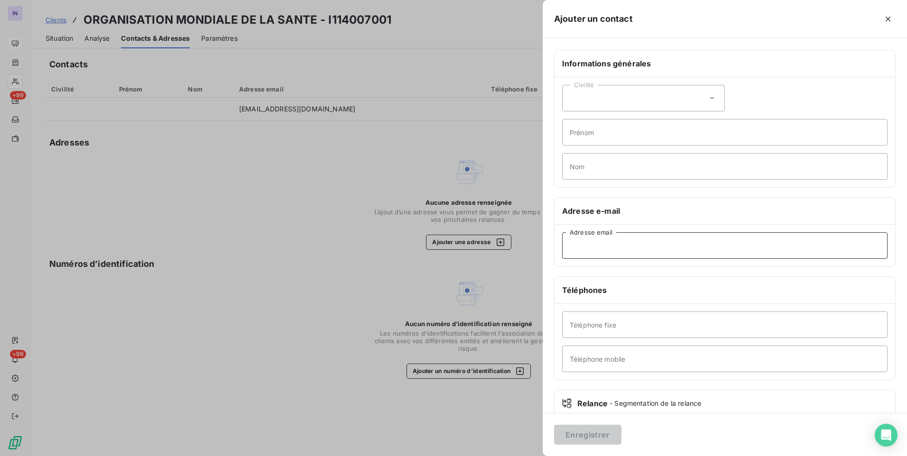
click at [647, 249] on input "Adresse email" at bounding box center [724, 245] width 325 height 27
paste input "budget@woah.org>"
type input "budget@woah.org"
click at [580, 432] on button "Enregistrer" at bounding box center [587, 435] width 67 height 20
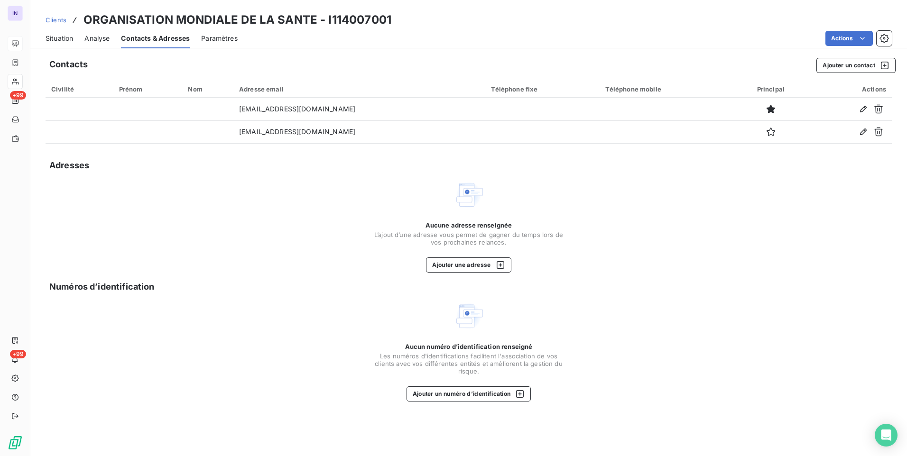
click at [63, 37] on span "Situation" at bounding box center [60, 38] width 28 height 9
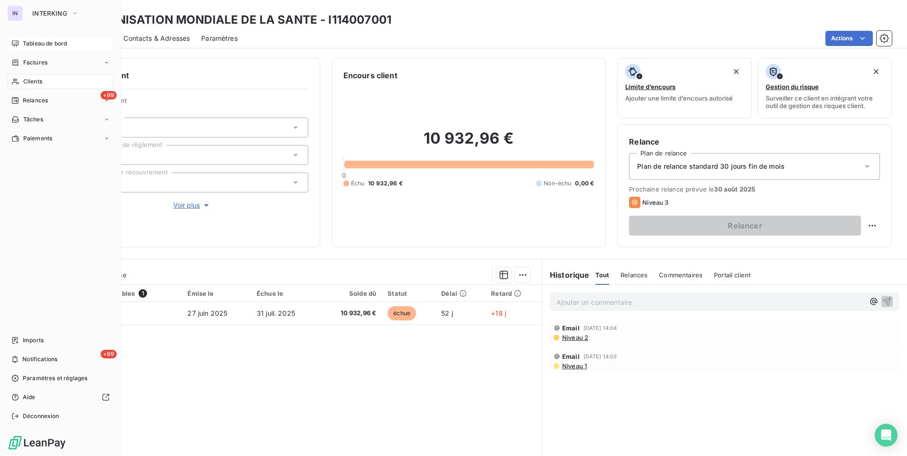
click at [31, 66] on span "Factures" at bounding box center [35, 62] width 24 height 9
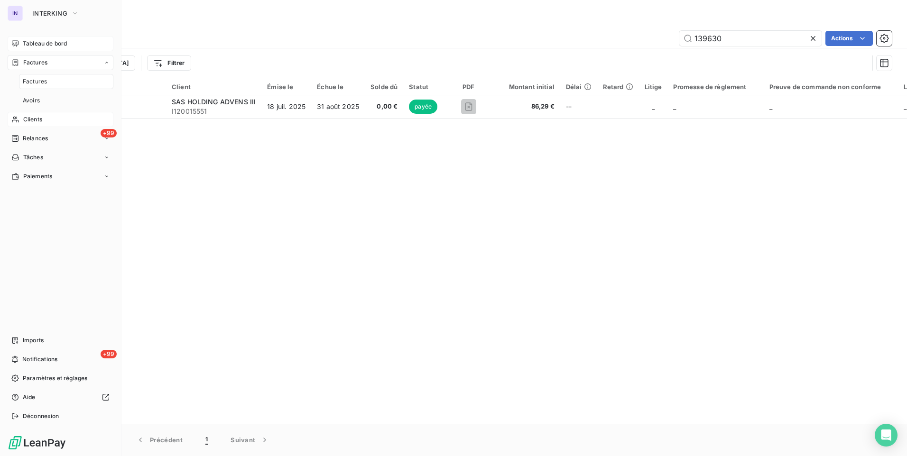
click at [33, 123] on span "Clients" at bounding box center [32, 119] width 19 height 9
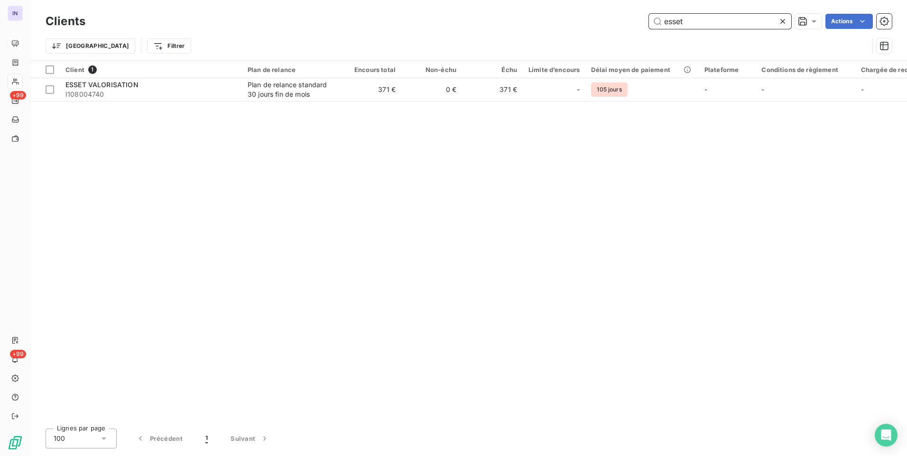
drag, startPoint x: 742, startPoint y: 18, endPoint x: 614, endPoint y: 23, distance: 127.7
click at [614, 23] on div "esset Actions" at bounding box center [494, 21] width 795 height 15
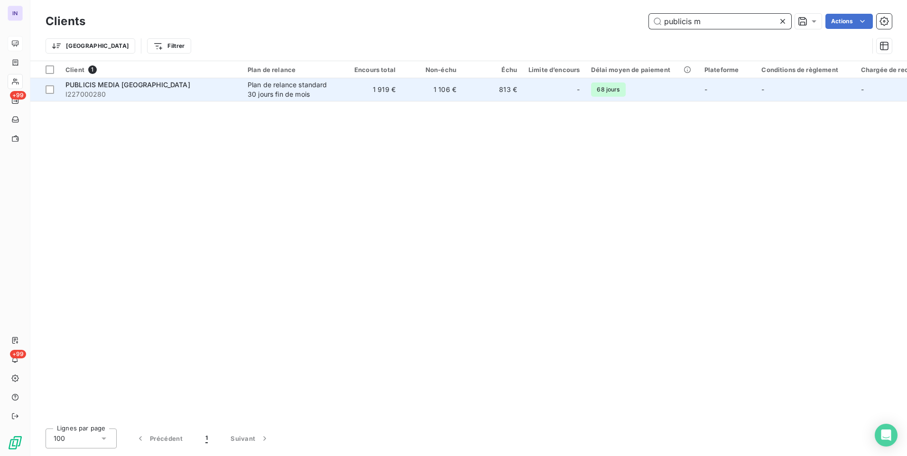
type input "publicis m"
click at [218, 98] on span "I227000280" at bounding box center [150, 94] width 171 height 9
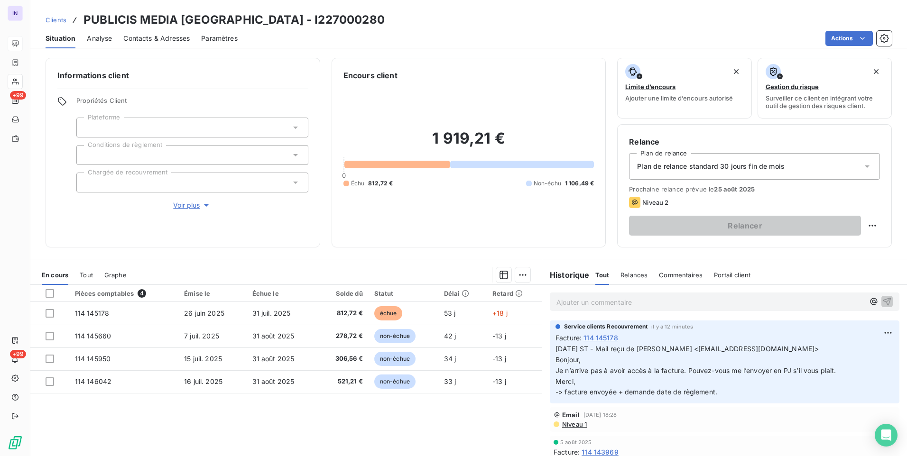
click at [139, 40] on span "Contacts & Adresses" at bounding box center [156, 38] width 66 height 9
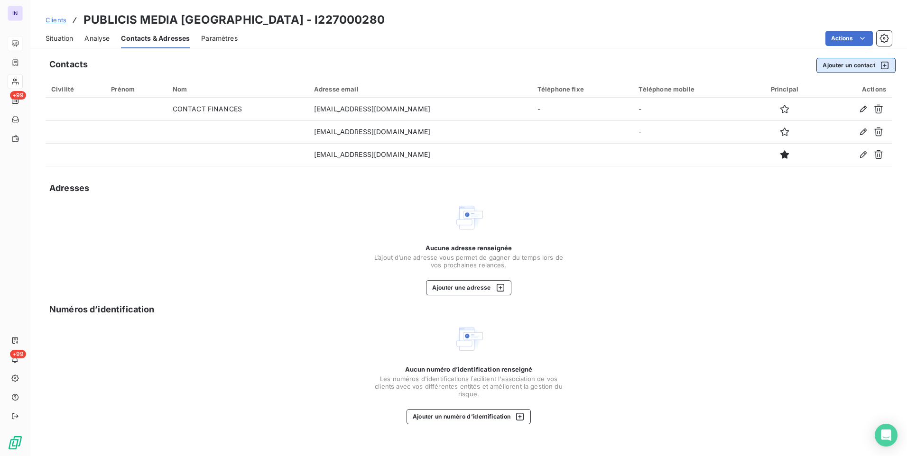
click at [820, 68] on button "Ajouter un contact" at bounding box center [856, 65] width 79 height 15
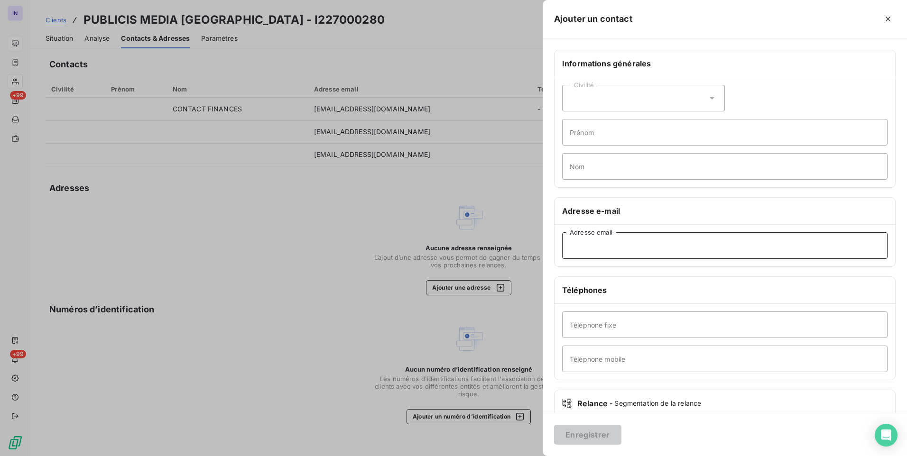
click at [597, 243] on input "Adresse email" at bounding box center [724, 245] width 325 height 27
paste input "<charlotte.paterne@publicismedia.com>"
click at [575, 244] on input "<charlotte.paterne@publicismedia.com" at bounding box center [724, 245] width 325 height 27
type input "charlotte.paterne@publicismedia.com"
click at [574, 432] on button "Enregistrer" at bounding box center [587, 435] width 67 height 20
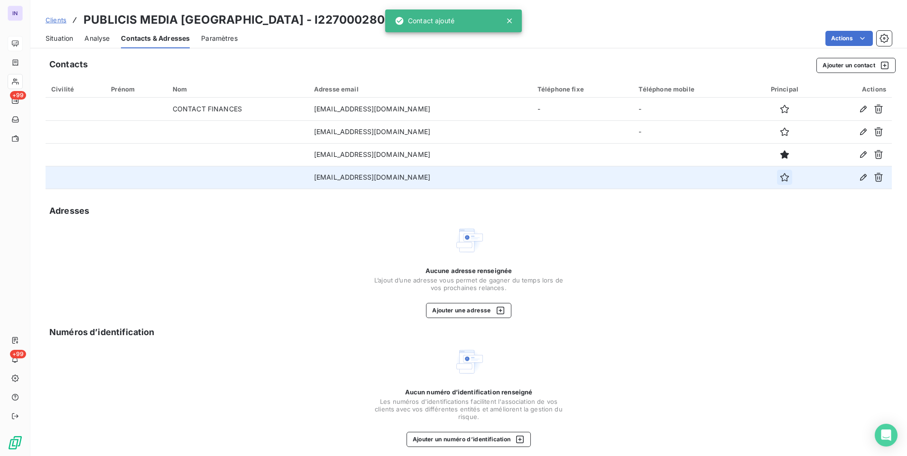
click at [780, 180] on icon "button" at bounding box center [784, 177] width 9 height 9
click at [70, 35] on span "Situation" at bounding box center [60, 38] width 28 height 9
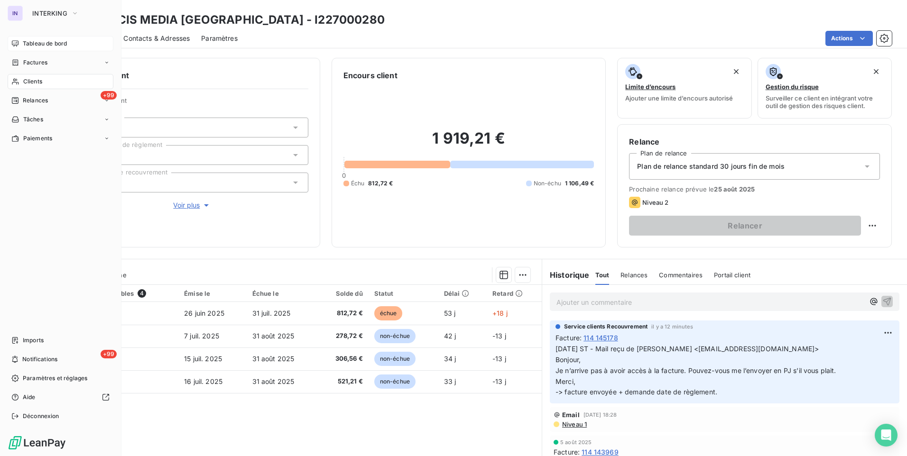
click at [28, 46] on span "Tableau de bord" at bounding box center [45, 43] width 44 height 9
